Goal: Go to known website: Access a specific website the user already knows

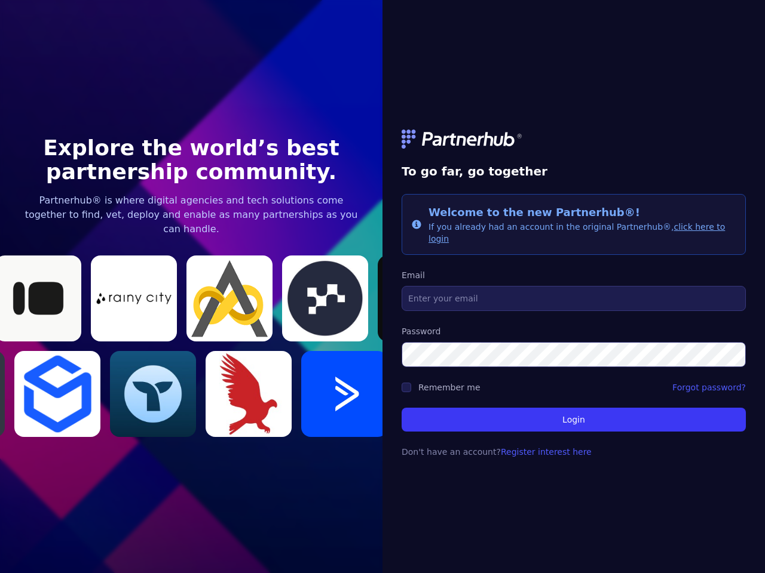
click at [573, 145] on link at bounding box center [573, 139] width 344 height 19
